Goal: Information Seeking & Learning: Find contact information

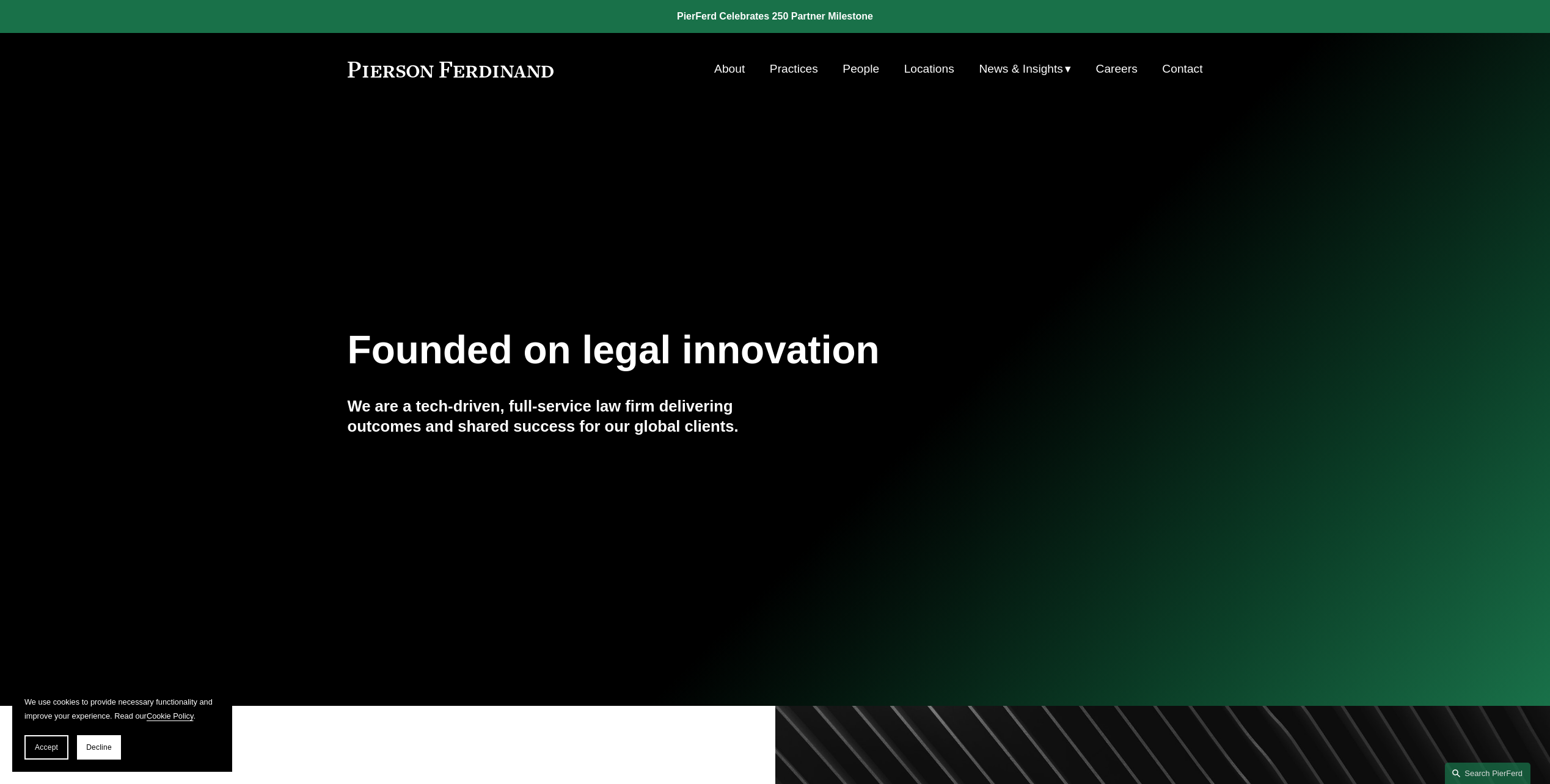
click at [935, 74] on link "Locations" at bounding box center [929, 69] width 50 height 23
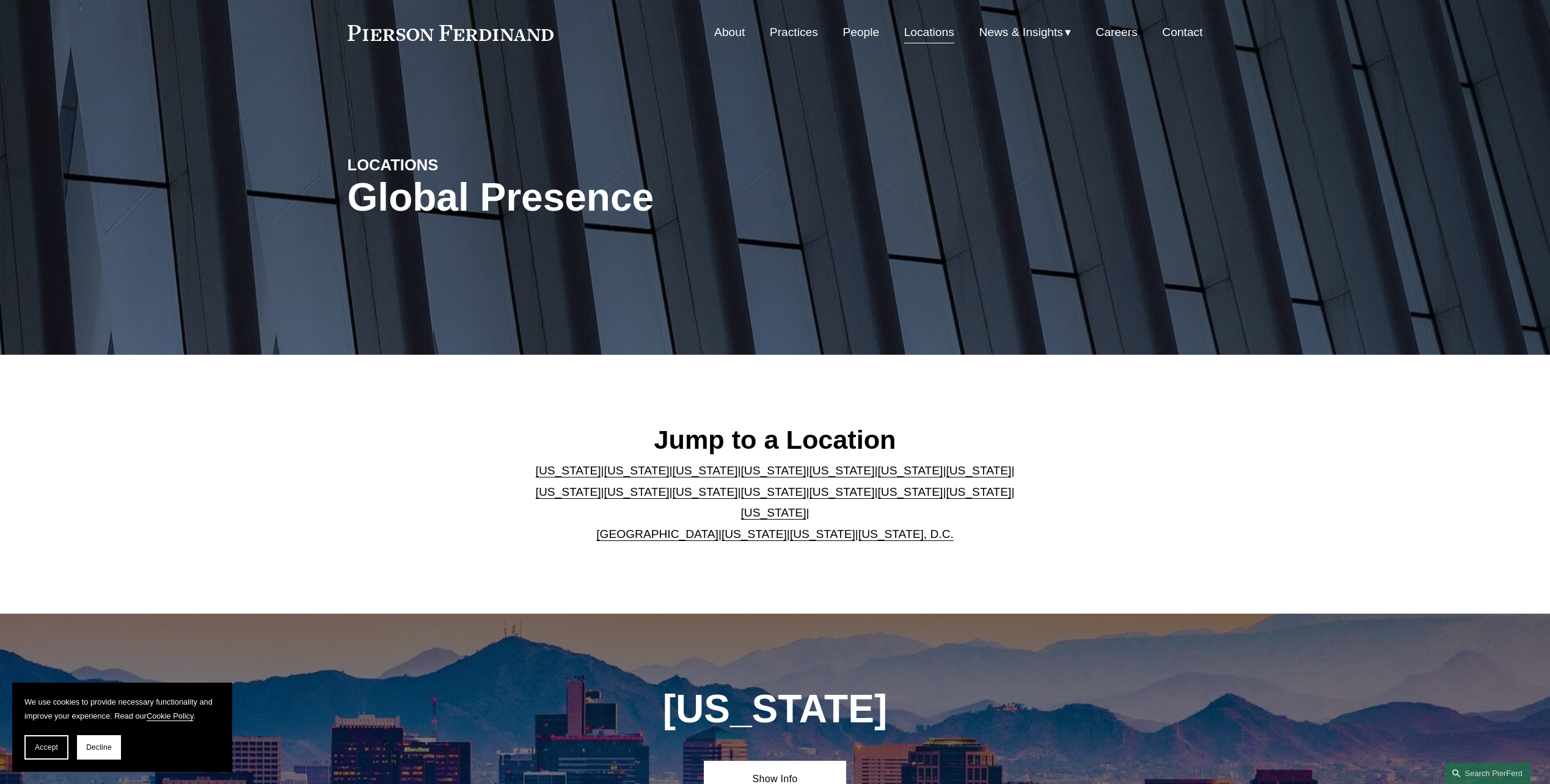
scroll to position [183, 0]
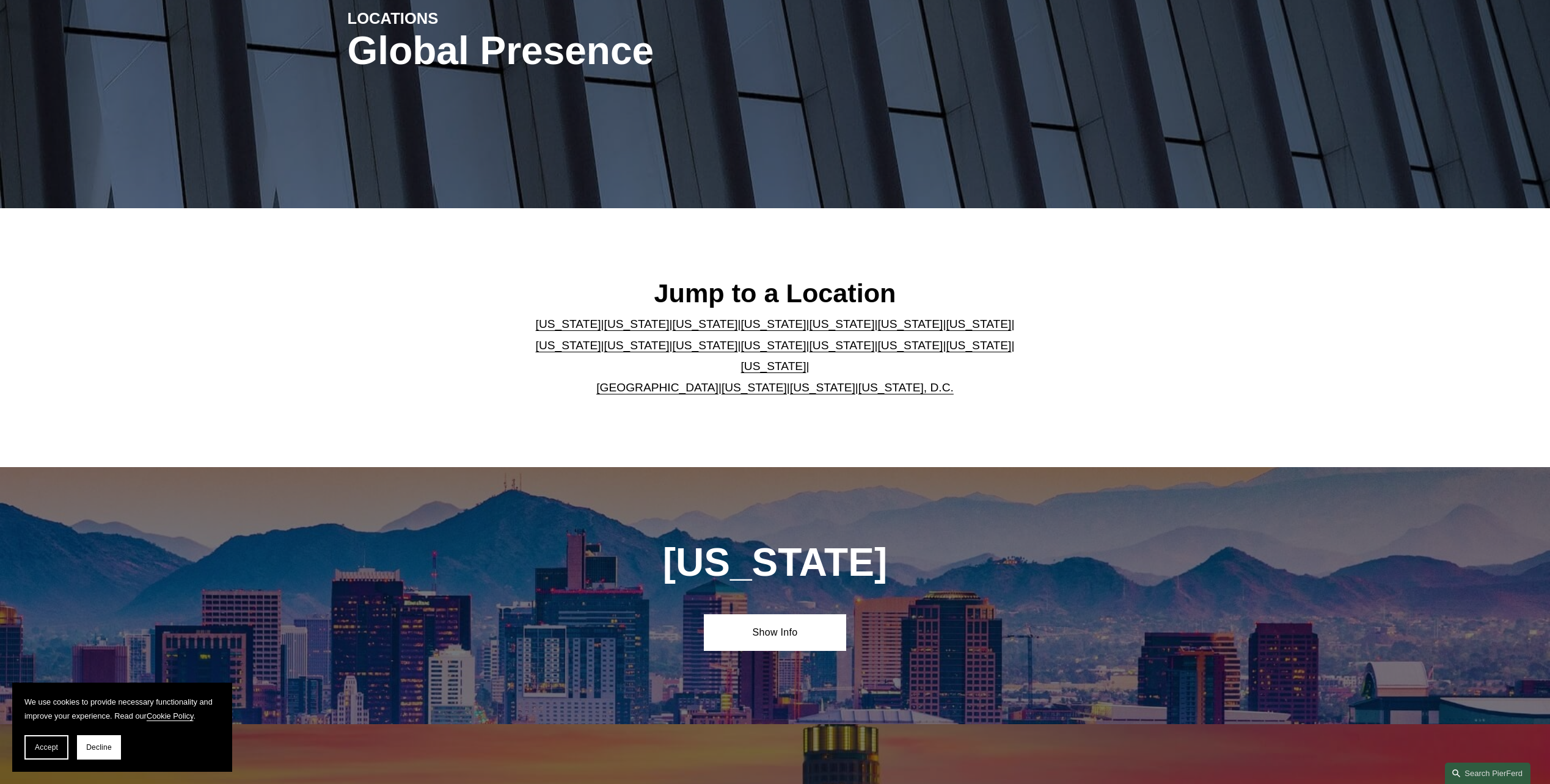
click at [809, 351] on link "[US_STATE]" at bounding box center [842, 345] width 66 height 13
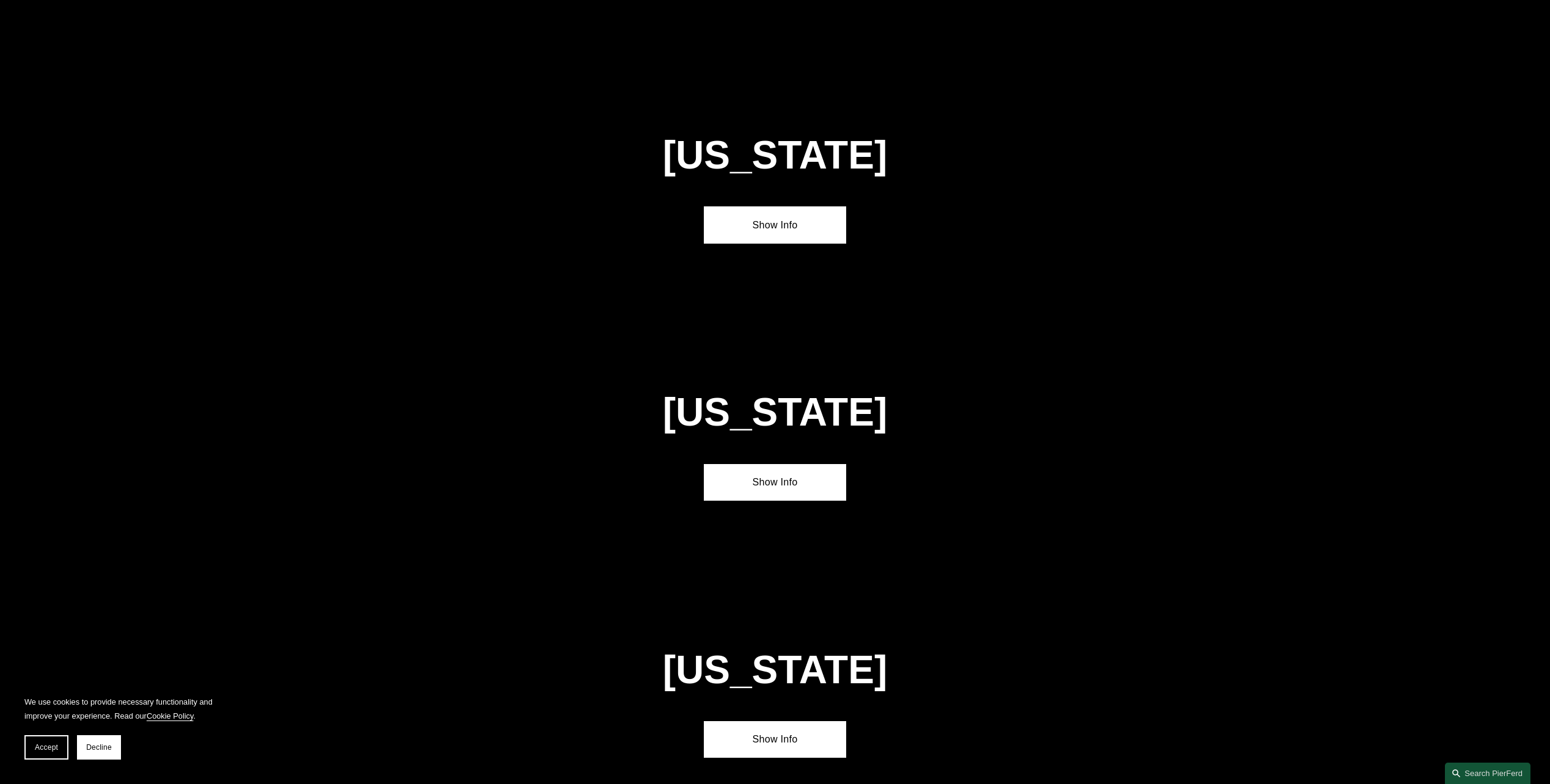
scroll to position [3481, 0]
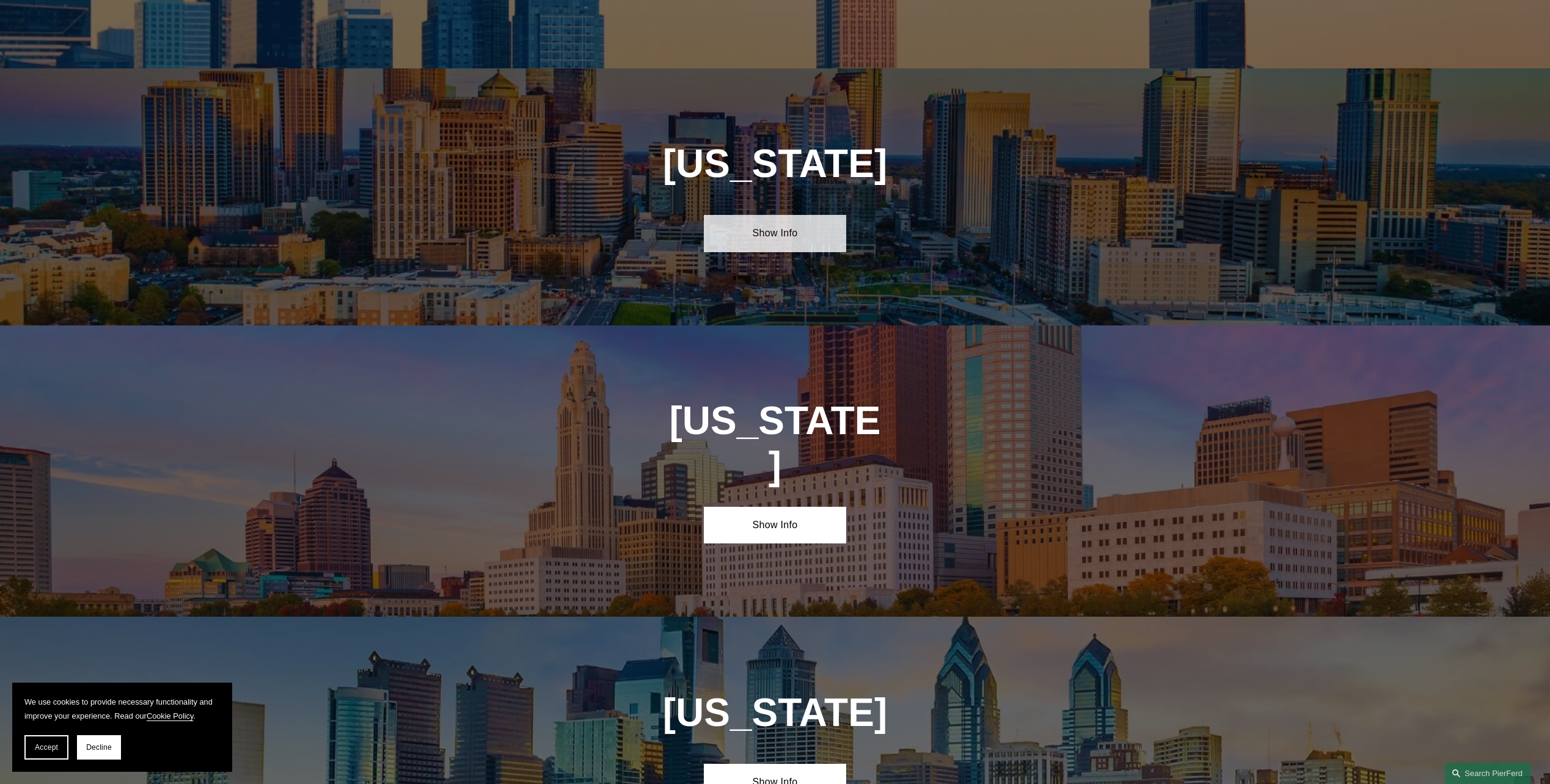
click at [786, 215] on link "Show Info" at bounding box center [775, 233] width 142 height 36
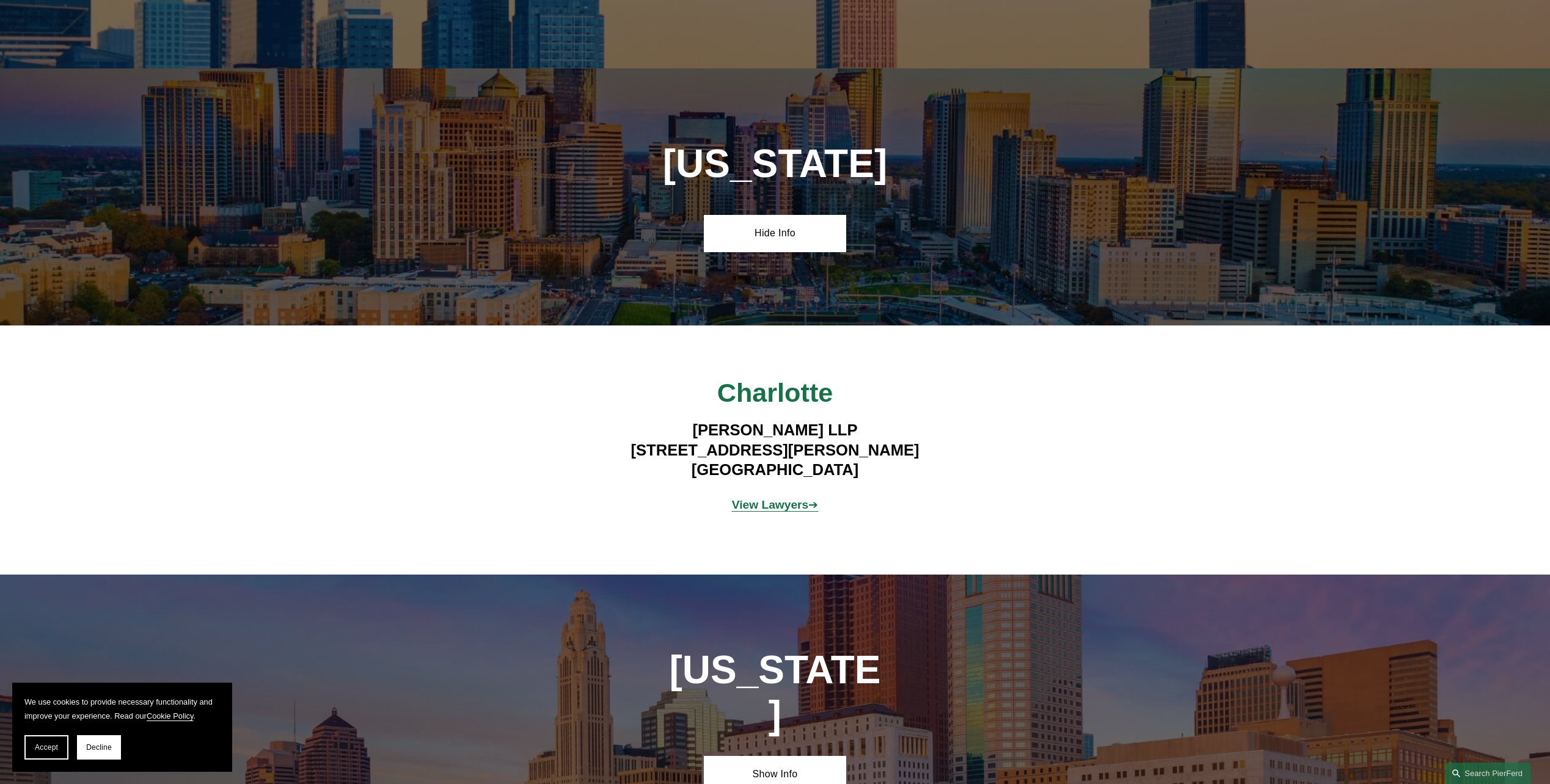
click at [778, 498] on strong "View Lawyers" at bounding box center [770, 505] width 77 height 13
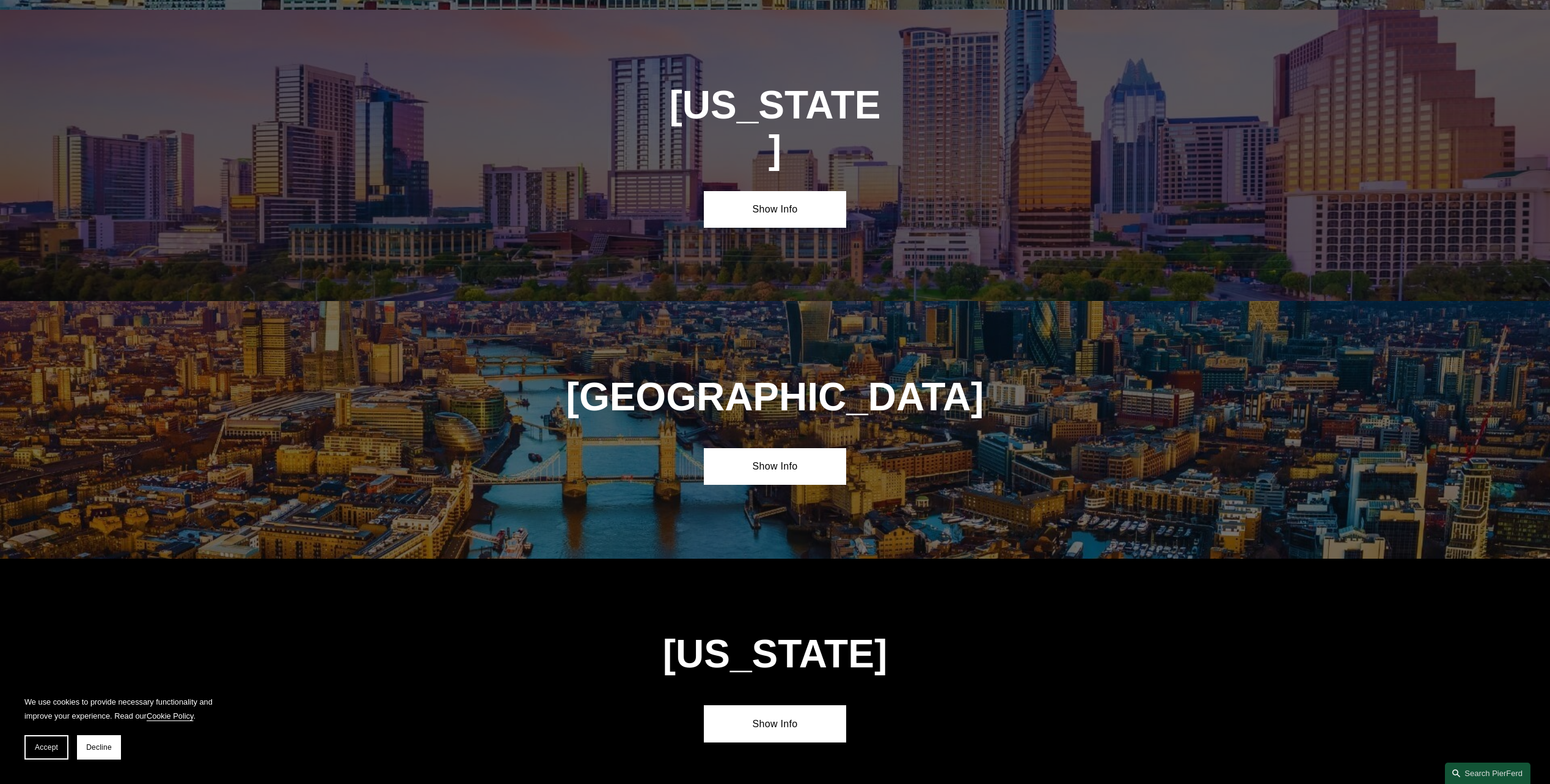
drag, startPoint x: 1066, startPoint y: 396, endPoint x: 1068, endPoint y: 445, distance: 49.0
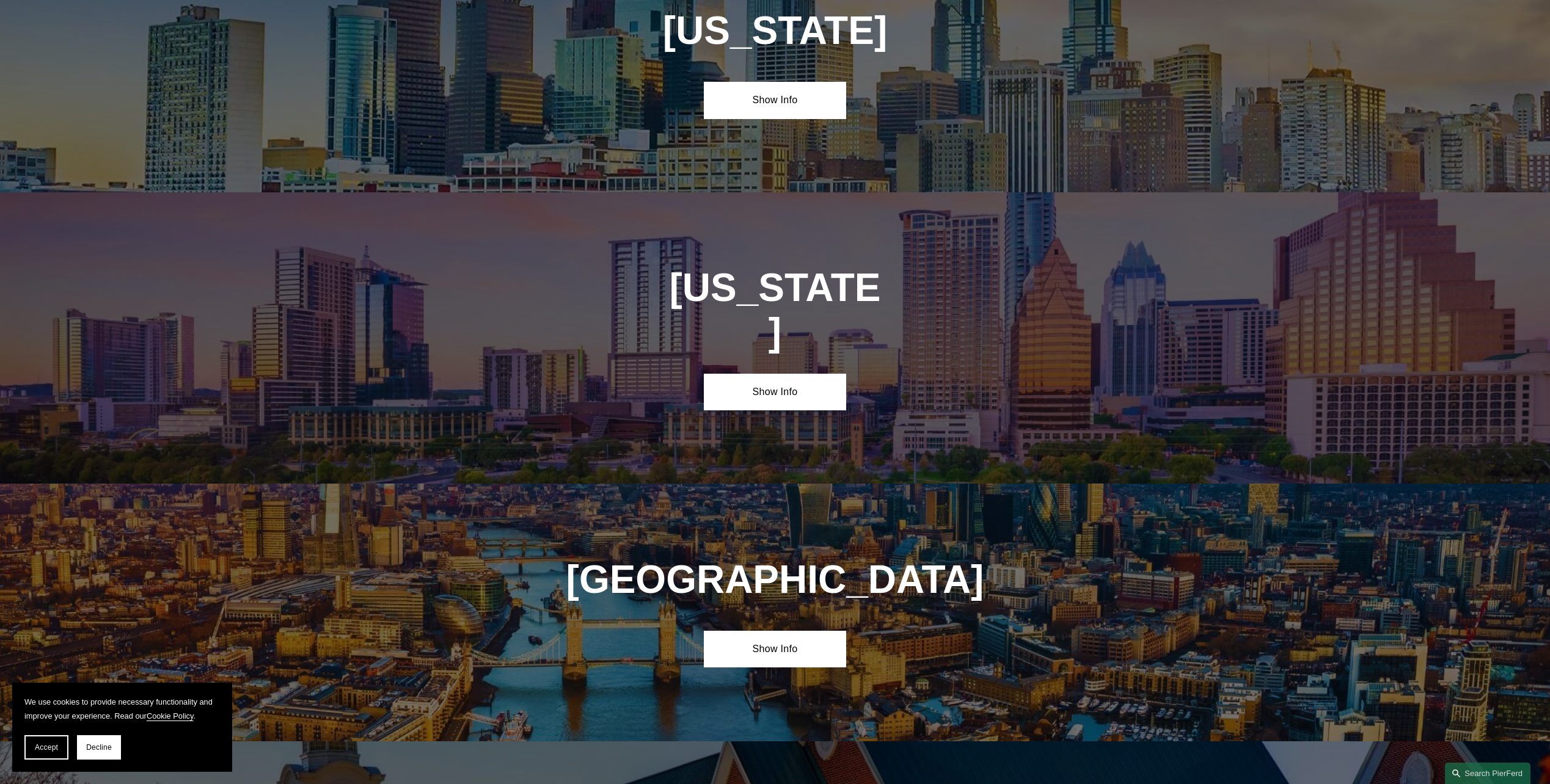
scroll to position [4339, 0]
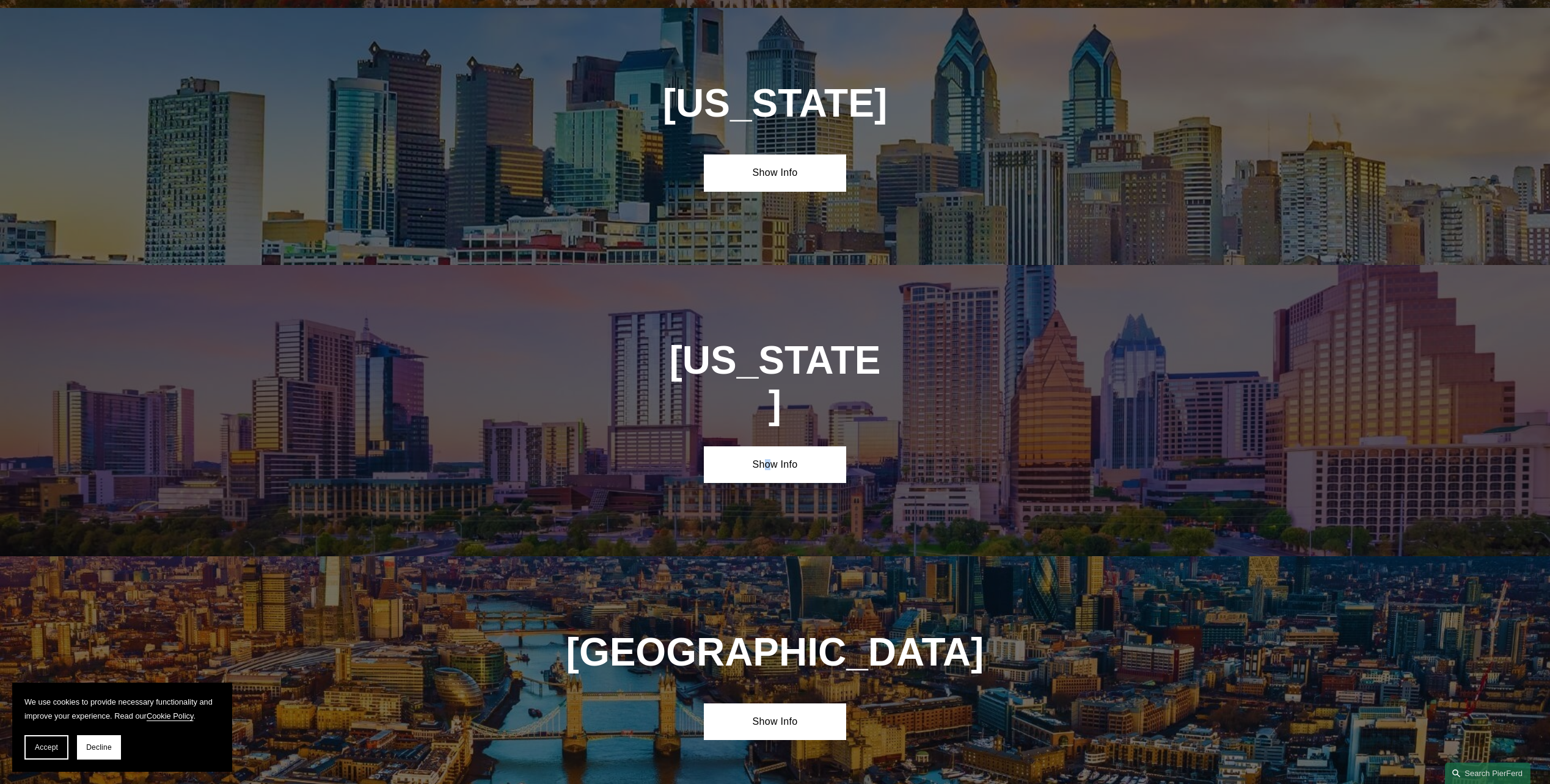
click at [768, 307] on div "Texas Show Info" at bounding box center [775, 410] width 1550 height 291
drag, startPoint x: 768, startPoint y: 307, endPoint x: 769, endPoint y: 328, distance: 21.0
click at [769, 447] on link "Show Info" at bounding box center [775, 465] width 142 height 36
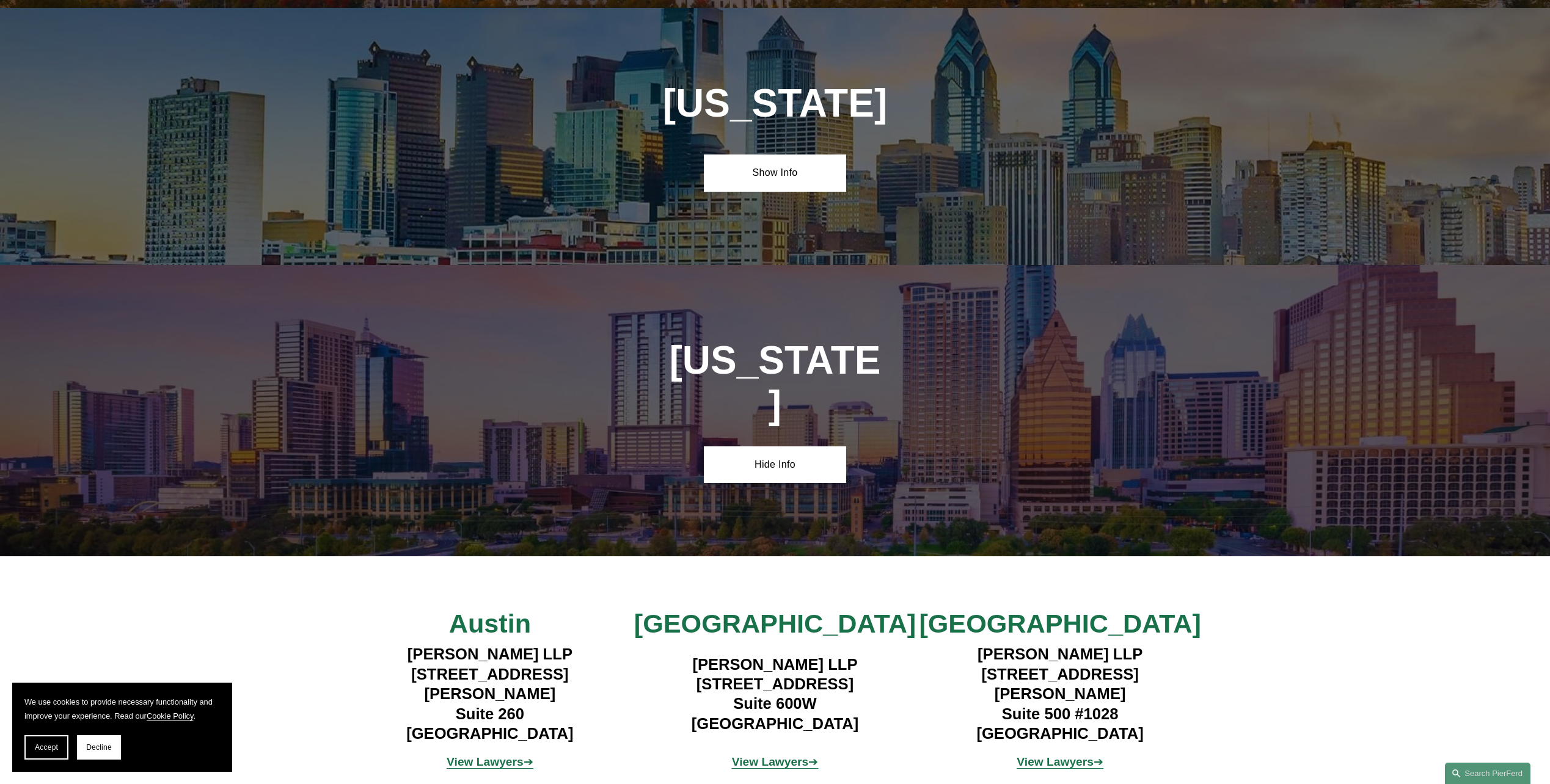
click at [761, 755] on strong "View Lawyers" at bounding box center [770, 762] width 77 height 13
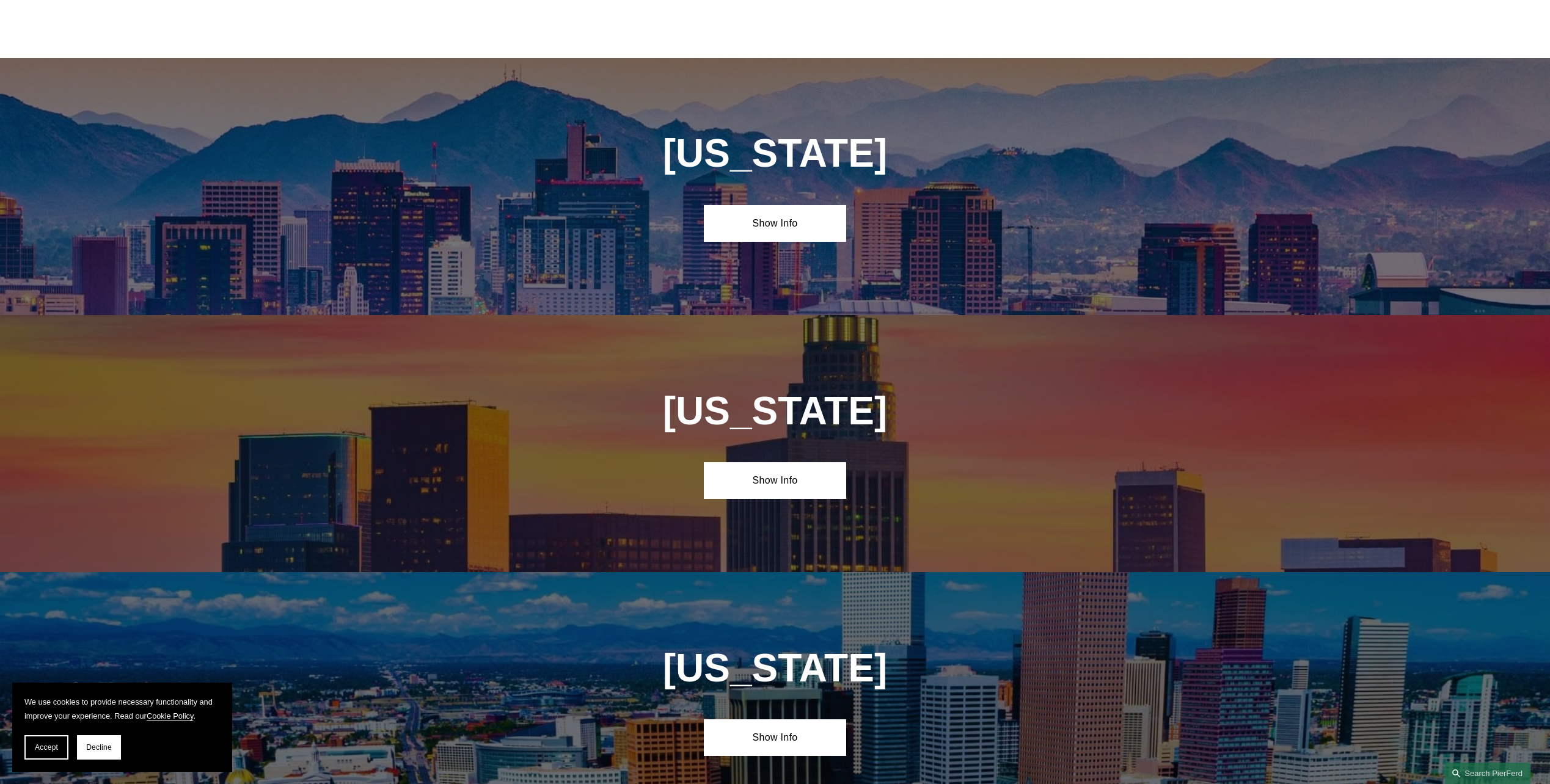
scroll to position [0, 0]
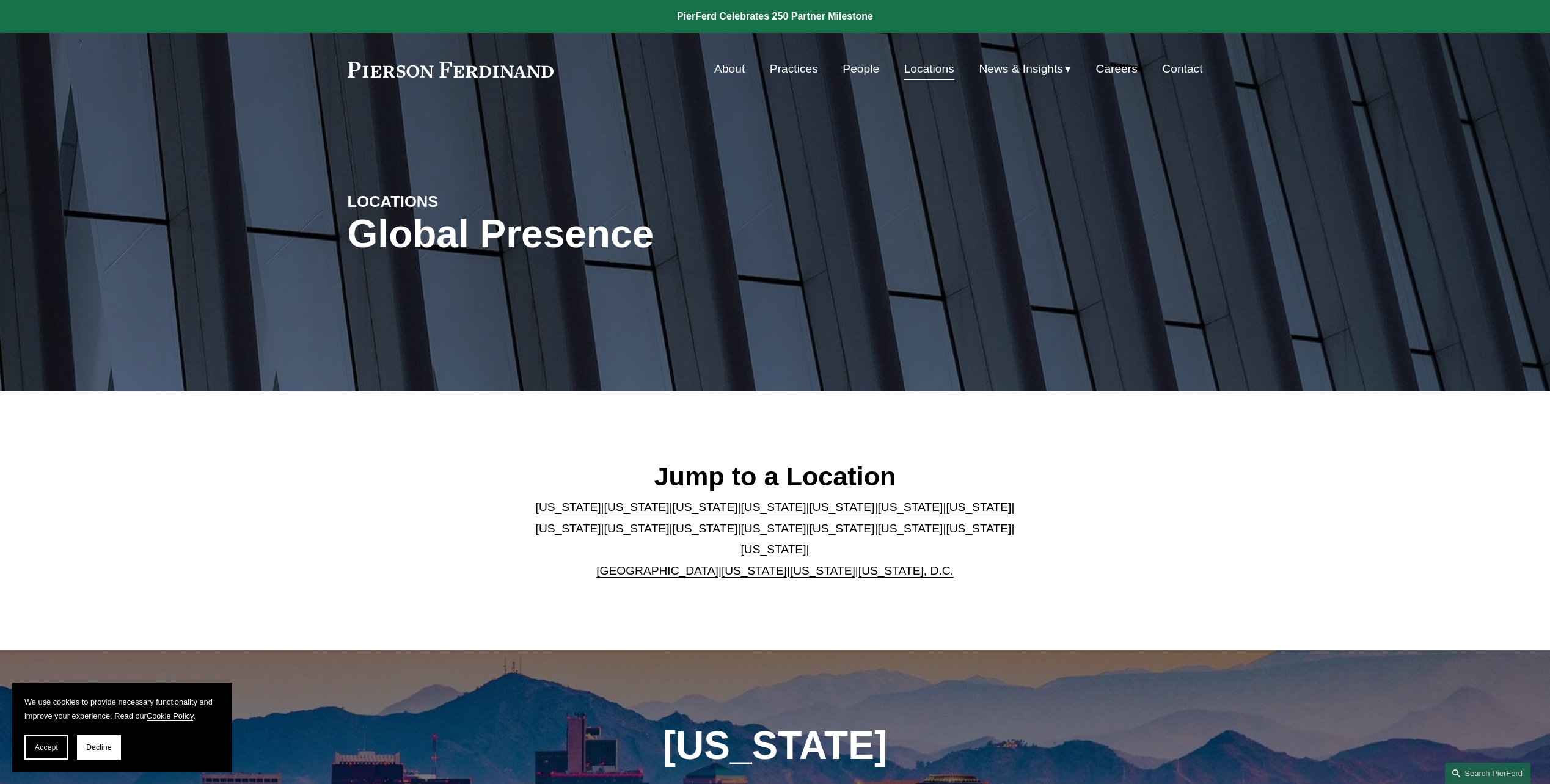
drag, startPoint x: 1323, startPoint y: 569, endPoint x: 1164, endPoint y: 197, distance: 404.6
click at [874, 67] on link "People" at bounding box center [861, 69] width 36 height 23
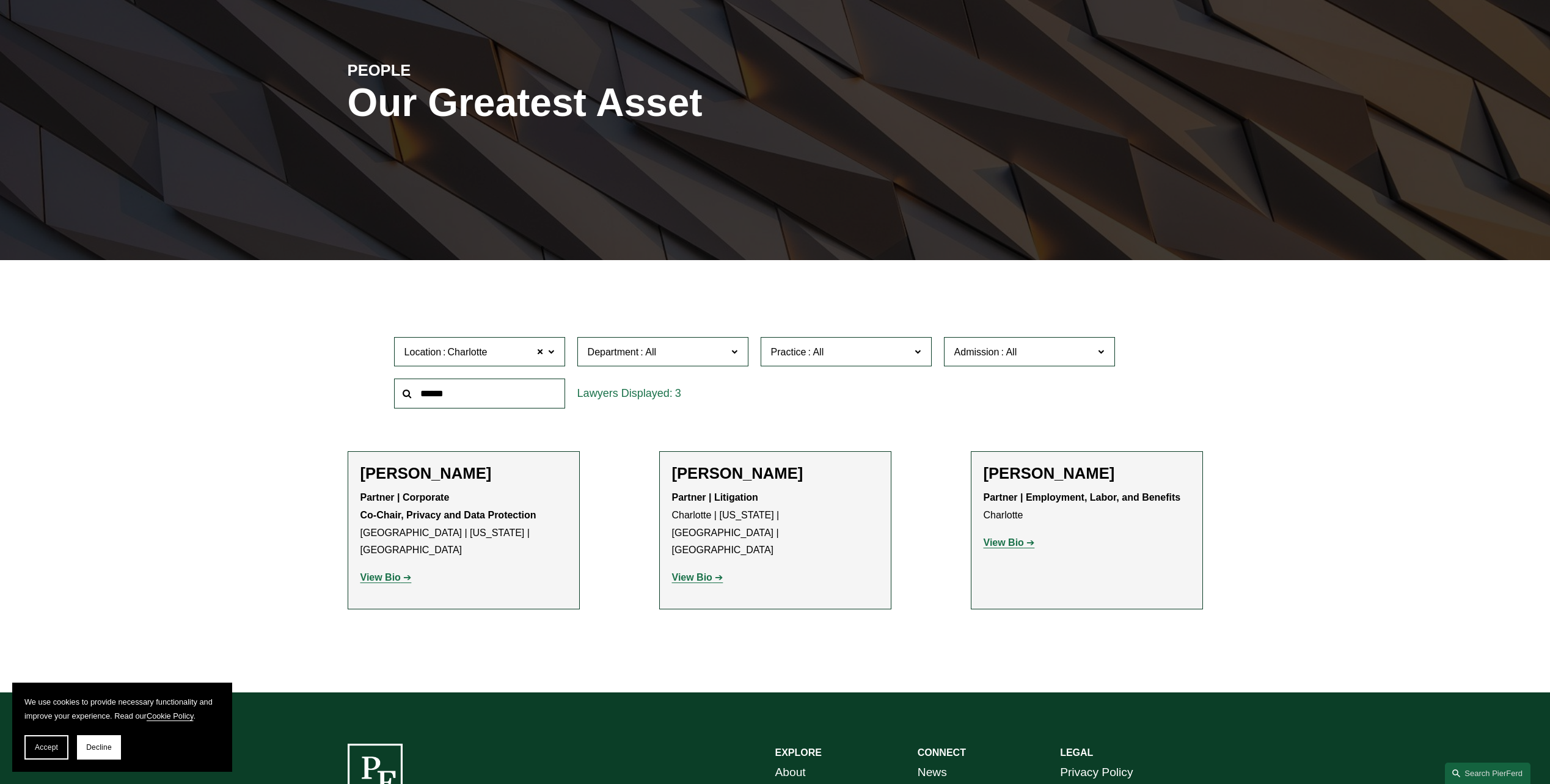
scroll to position [328, 0]
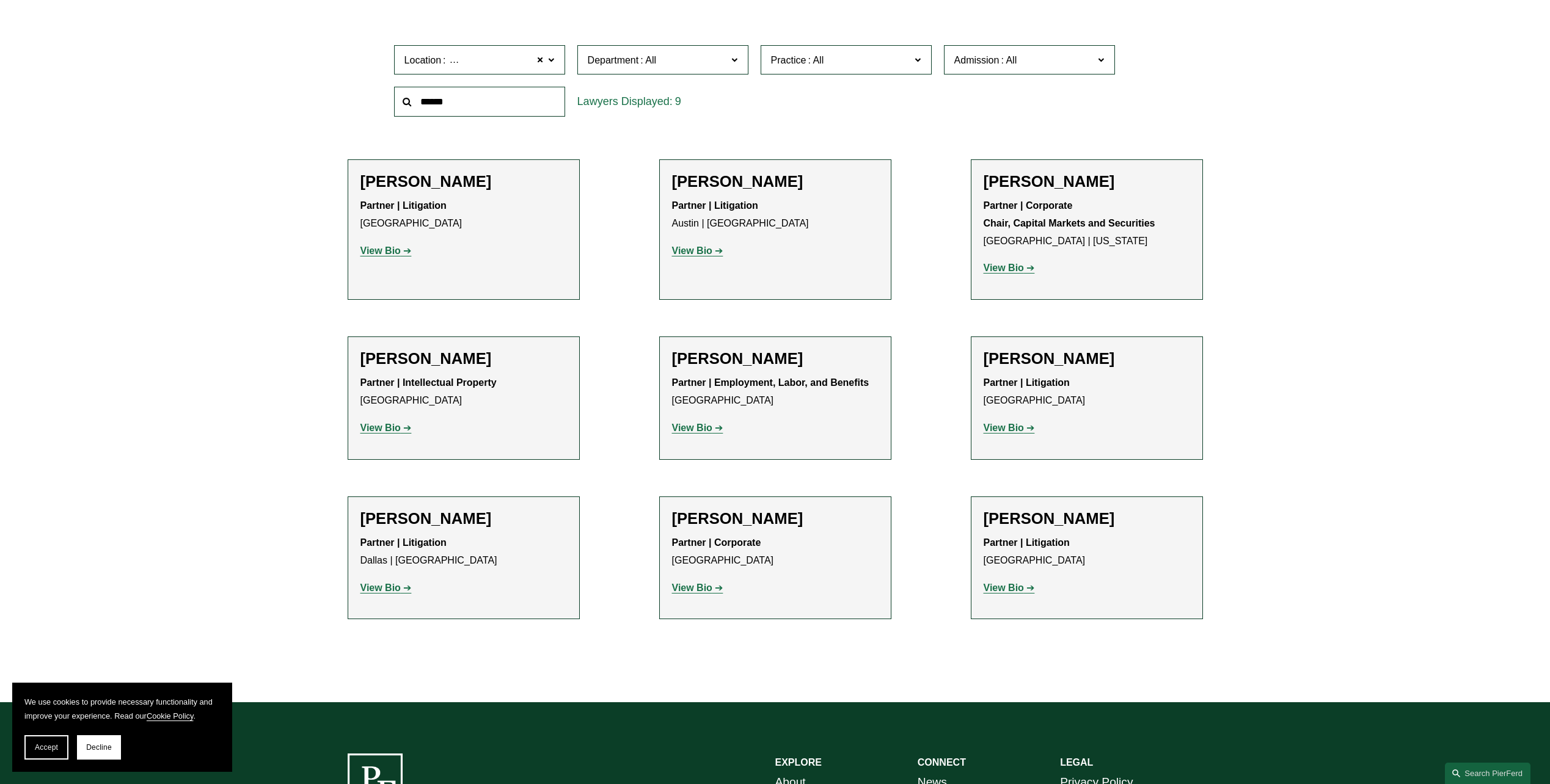
scroll to position [305, 0]
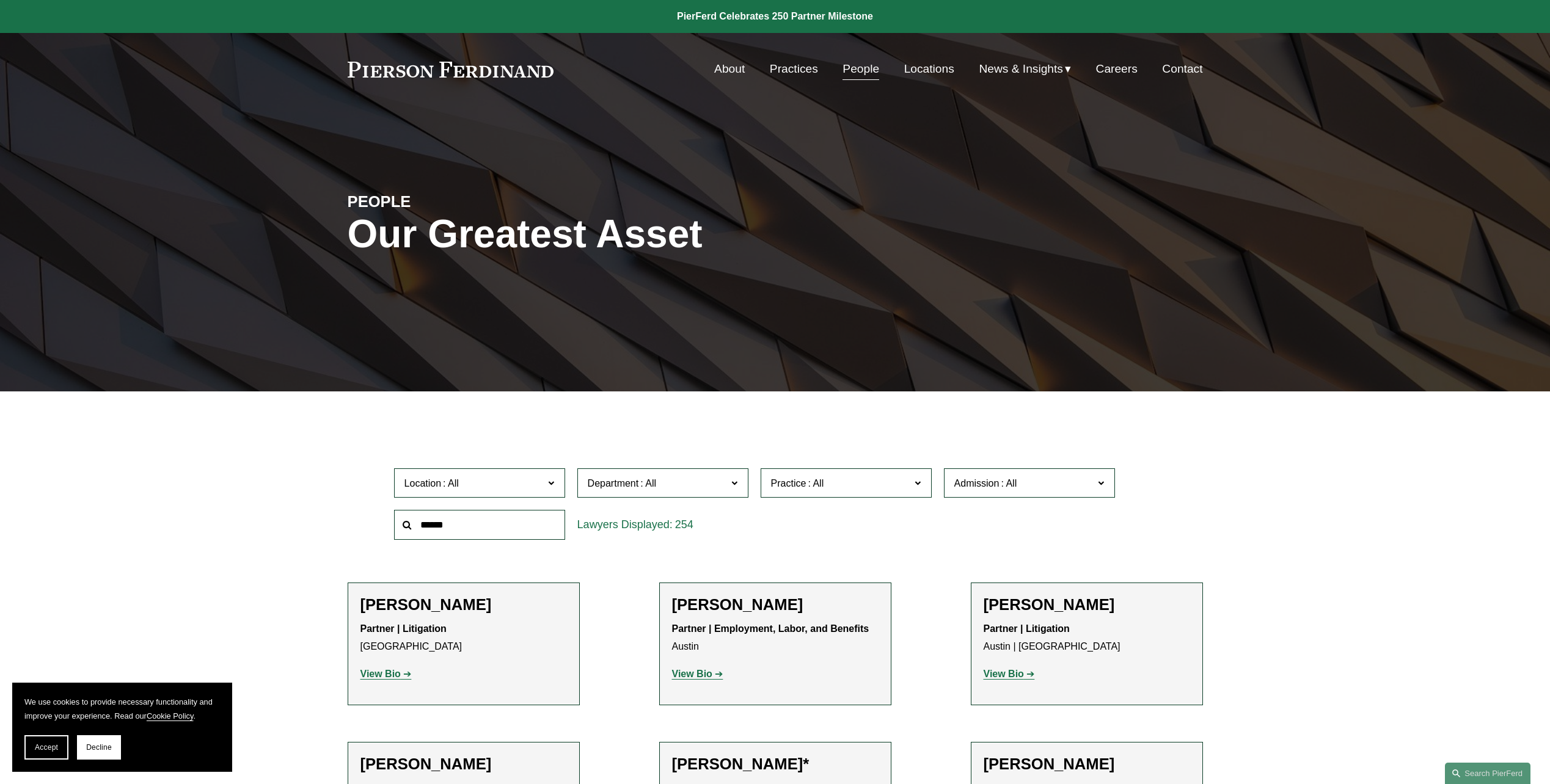
click at [455, 524] on input "text" at bounding box center [479, 525] width 171 height 30
type input "*******"
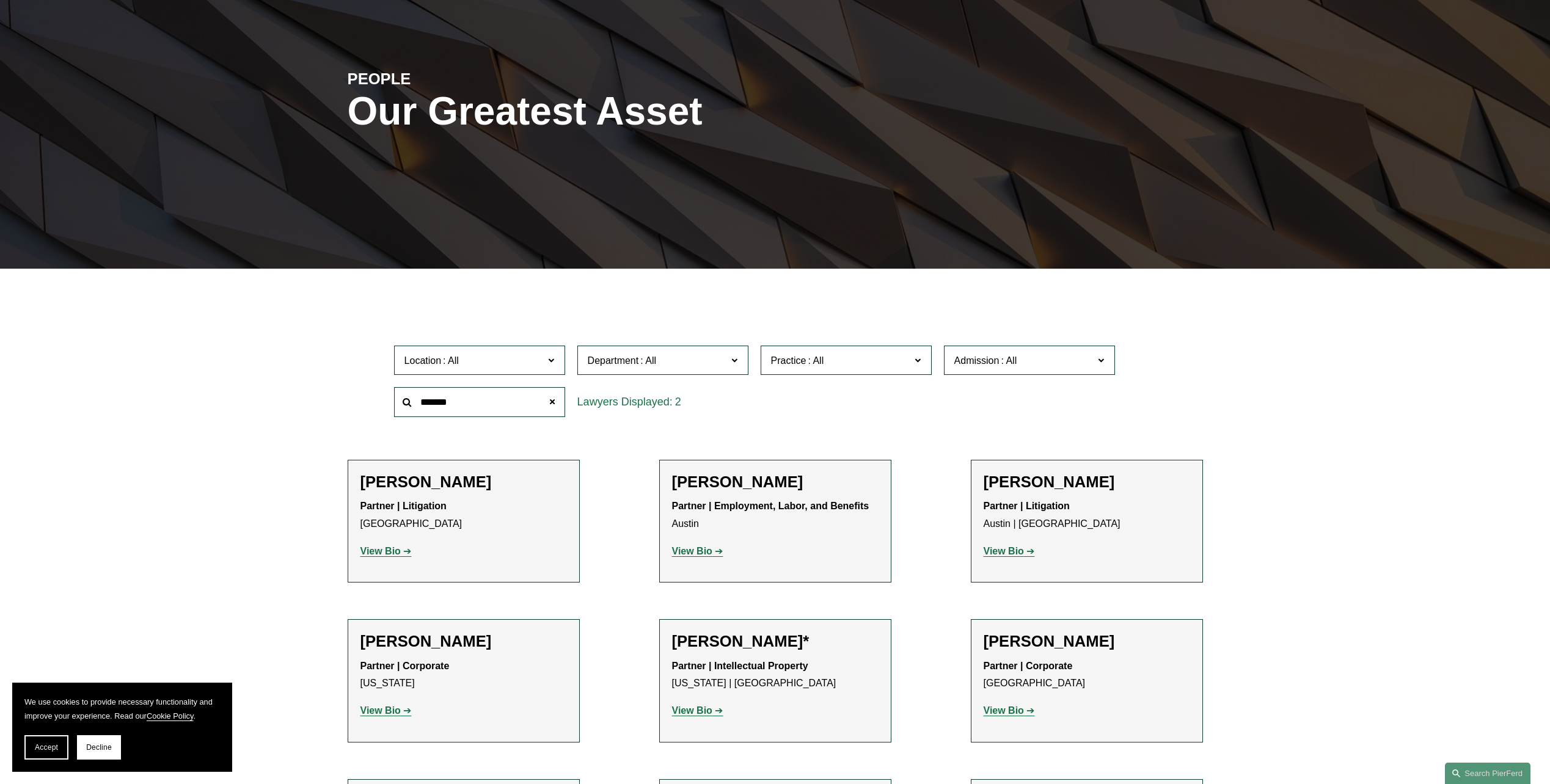
scroll to position [244, 0]
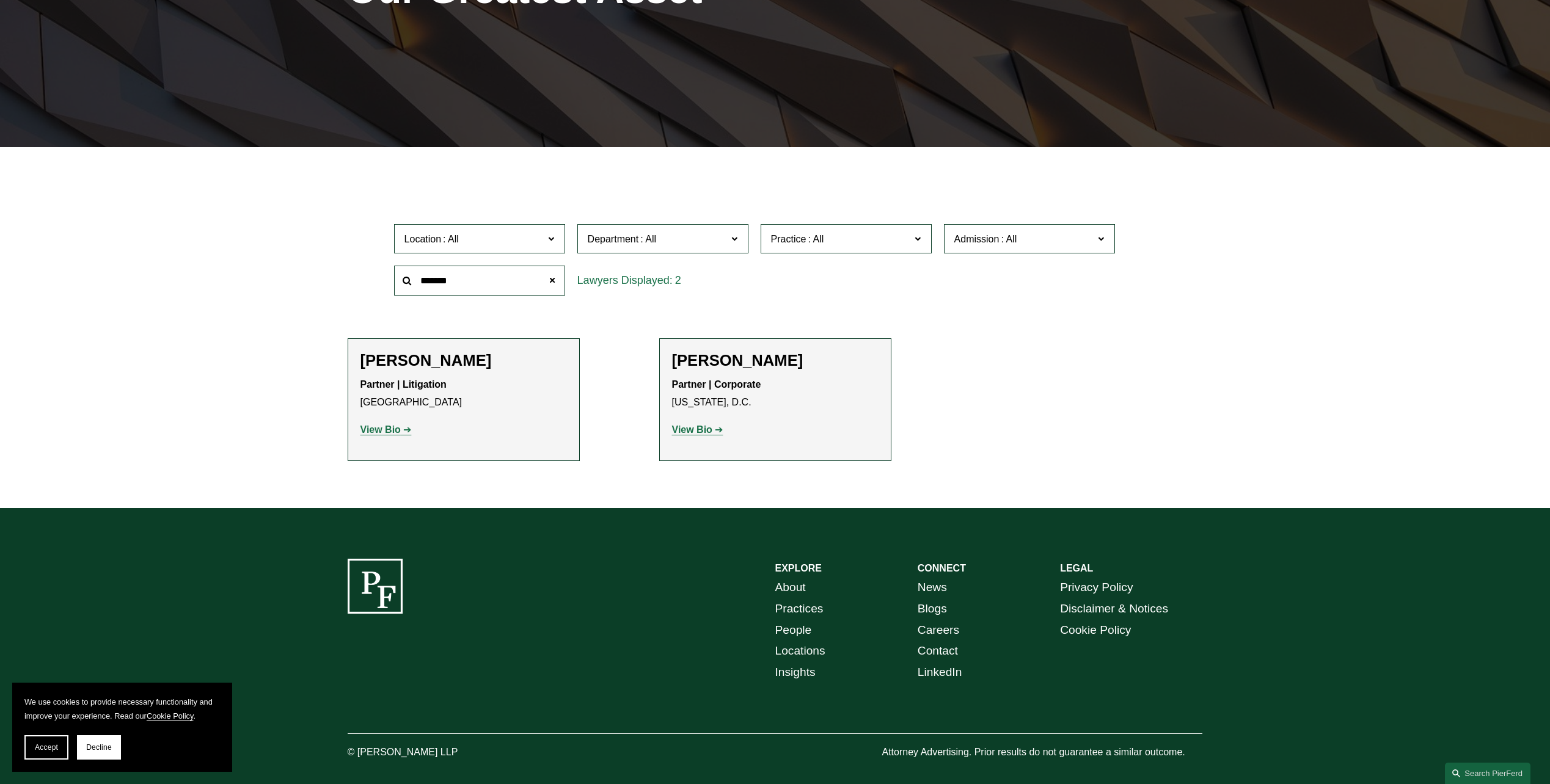
click at [703, 427] on strong "View Bio" at bounding box center [692, 430] width 40 height 10
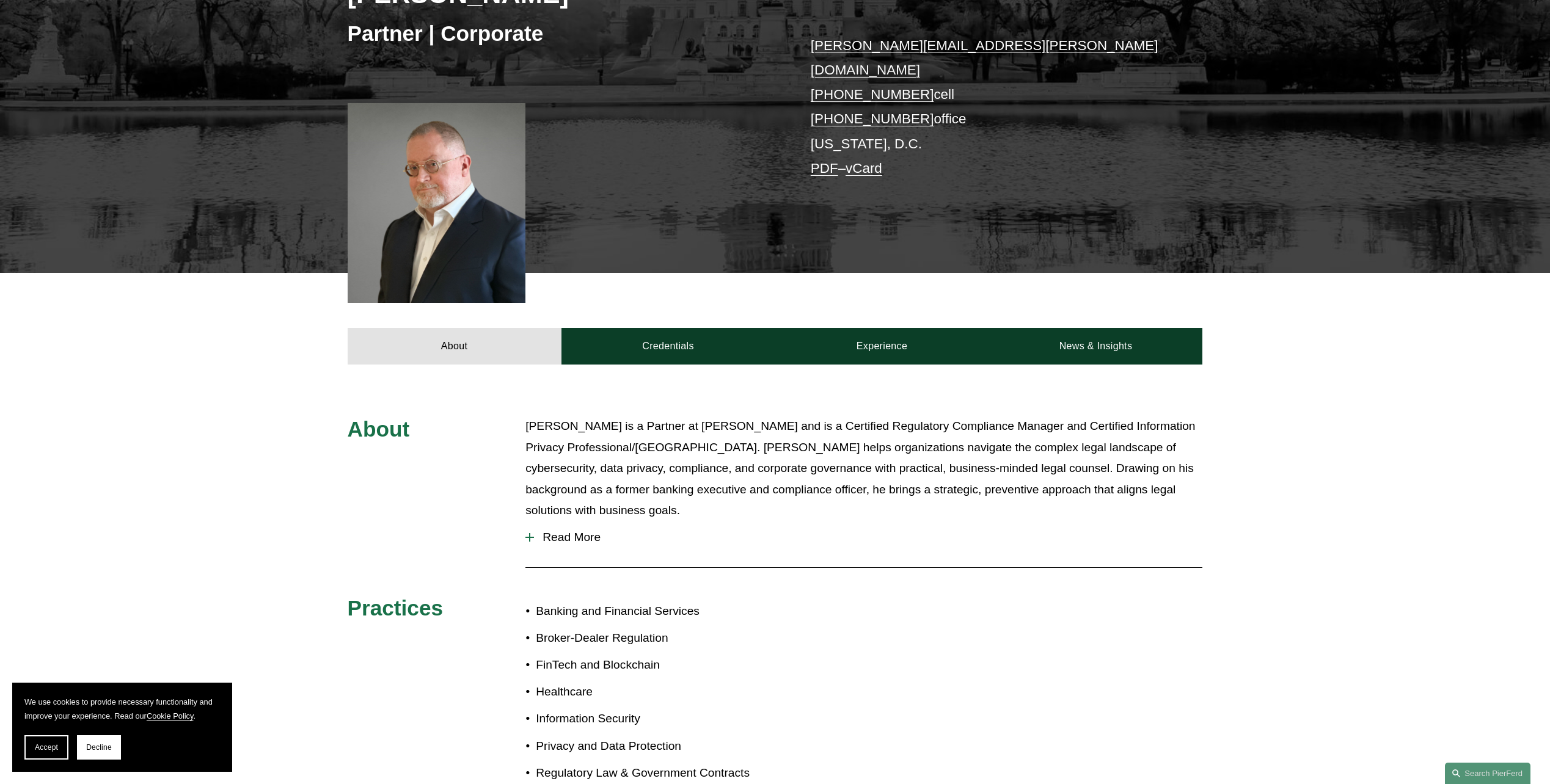
scroll to position [428, 0]
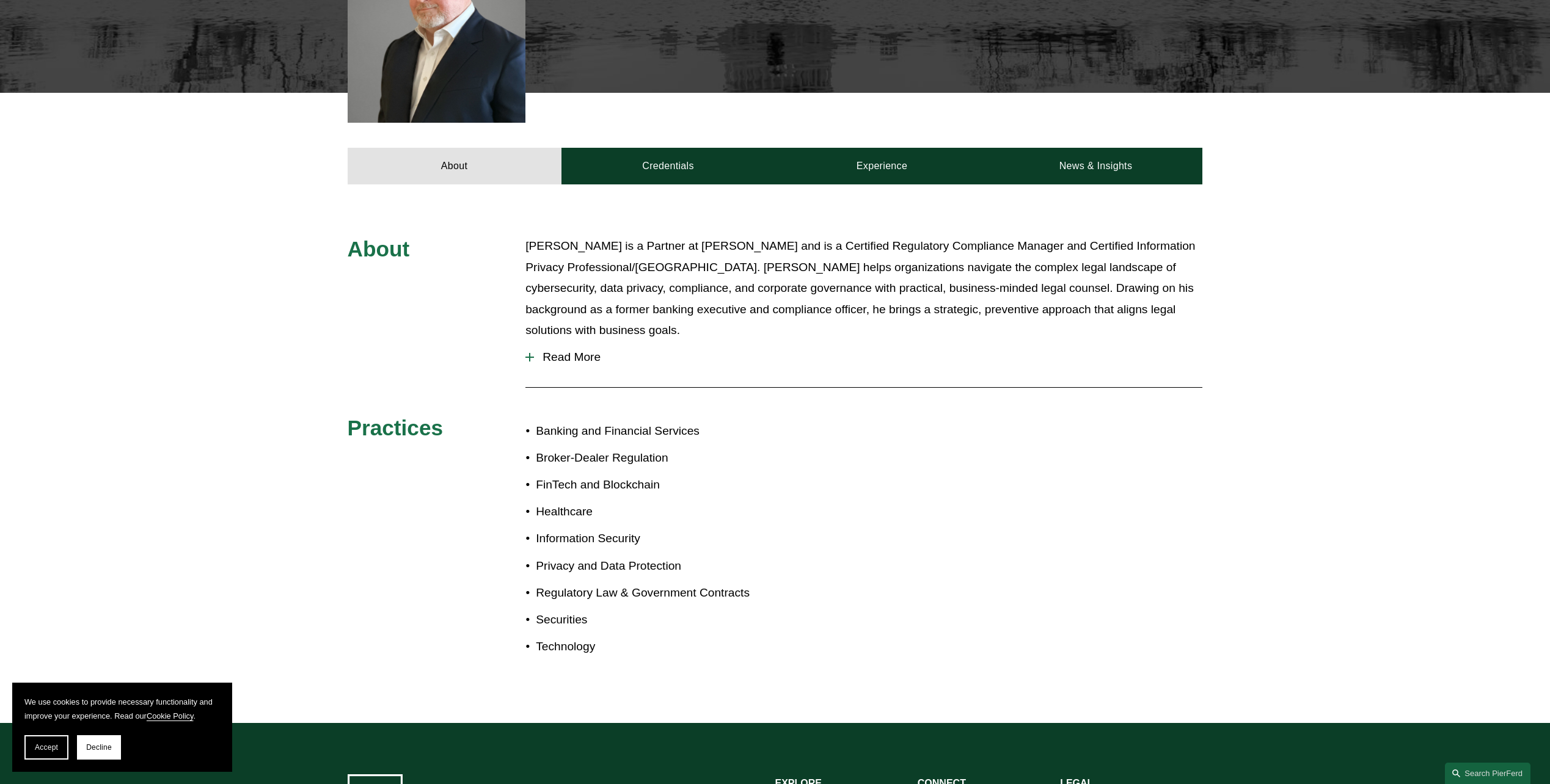
click at [542, 350] on span "Read More" at bounding box center [868, 357] width 668 height 14
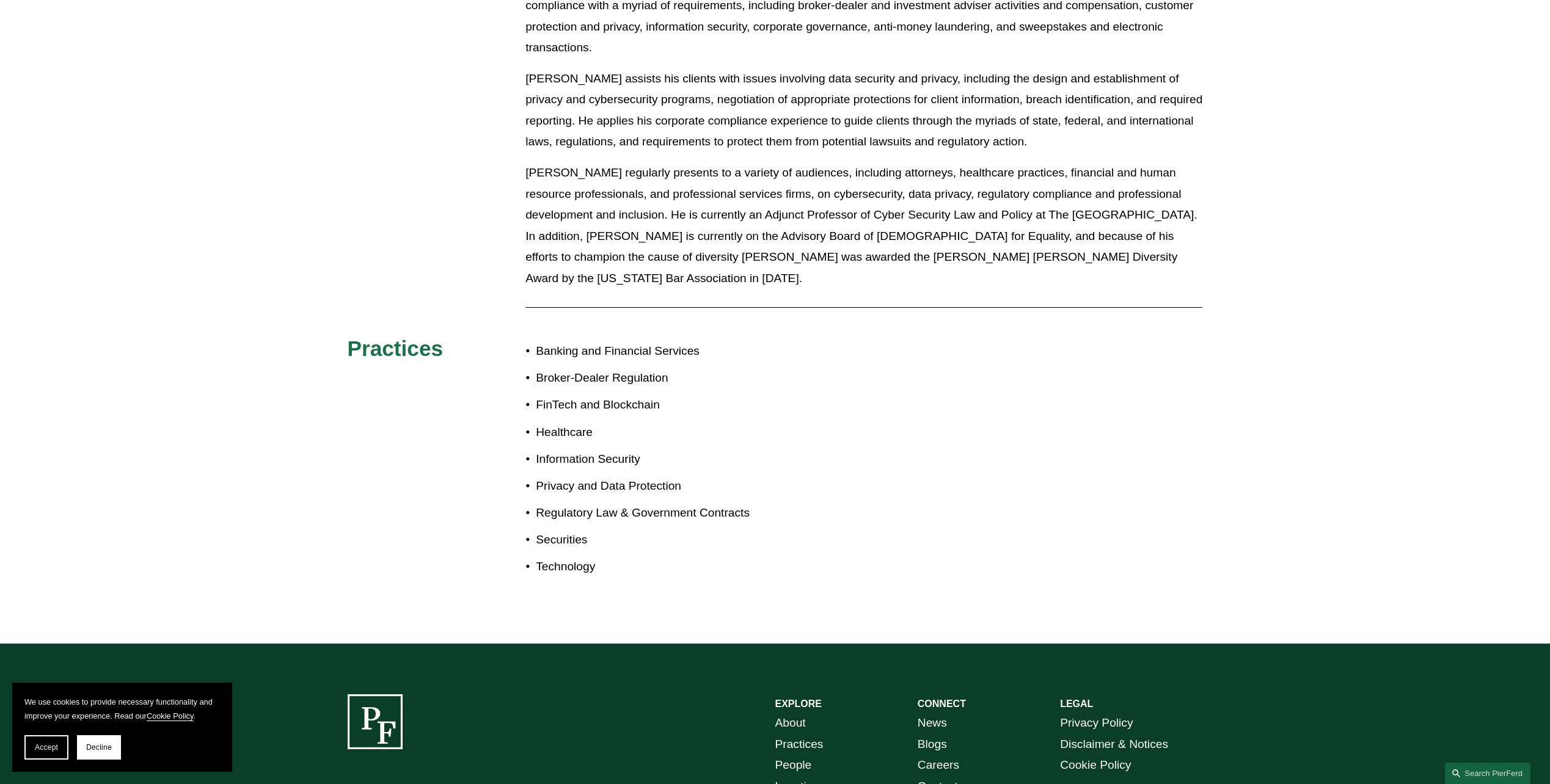
scroll to position [47, 0]
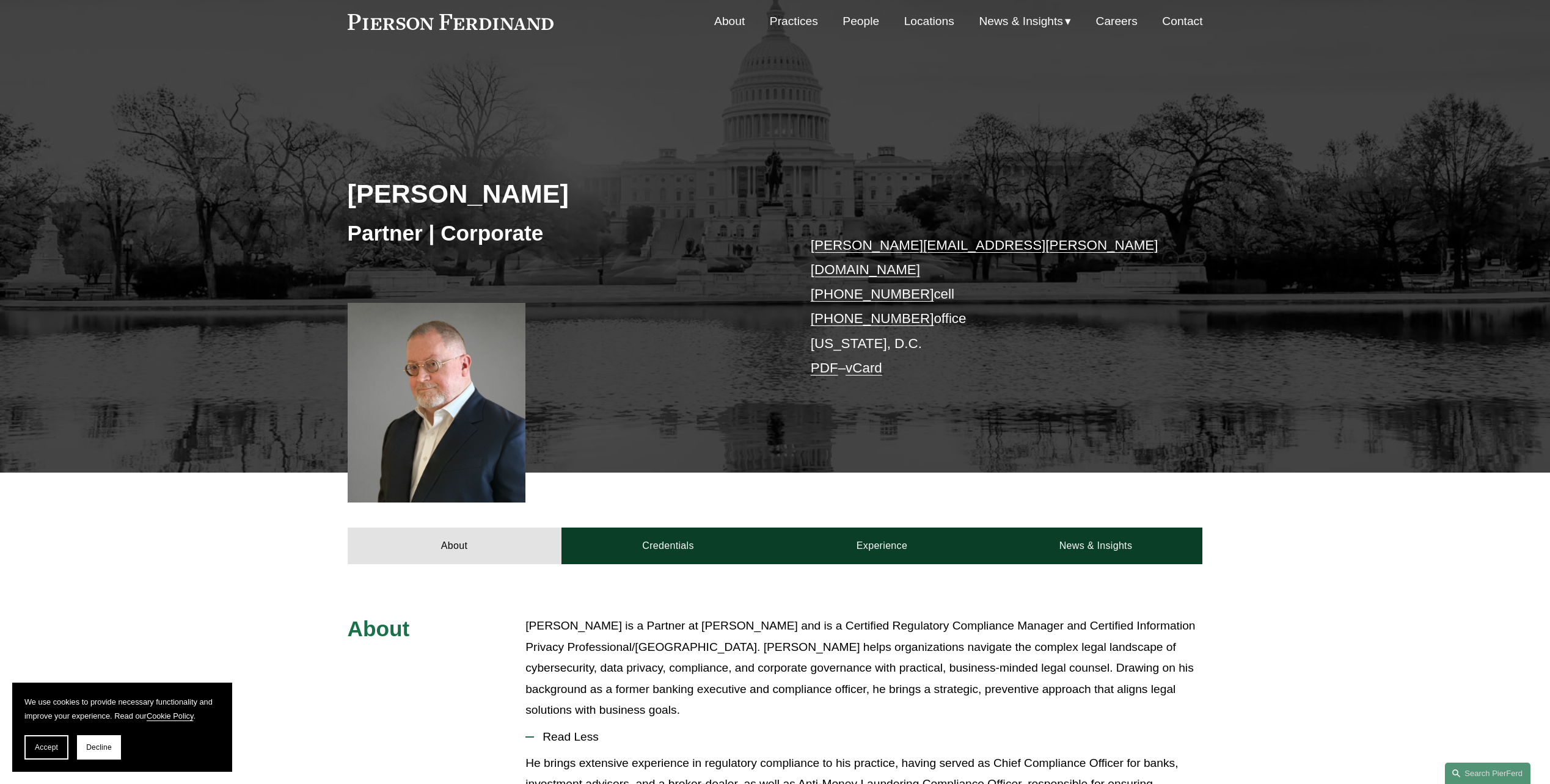
drag, startPoint x: 1099, startPoint y: 497, endPoint x: 999, endPoint y: 163, distance: 348.6
